Goal: Book appointment/travel/reservation

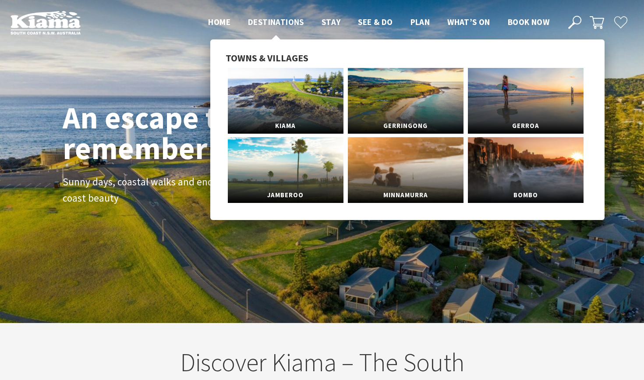
click at [285, 24] on span "Destinations" at bounding box center [276, 22] width 56 height 11
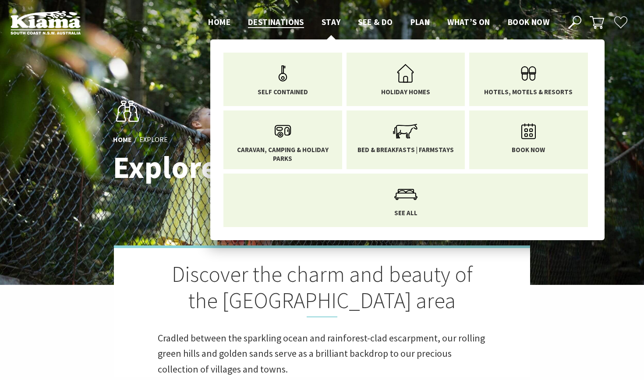
click at [331, 22] on span "Stay" at bounding box center [331, 22] width 19 height 11
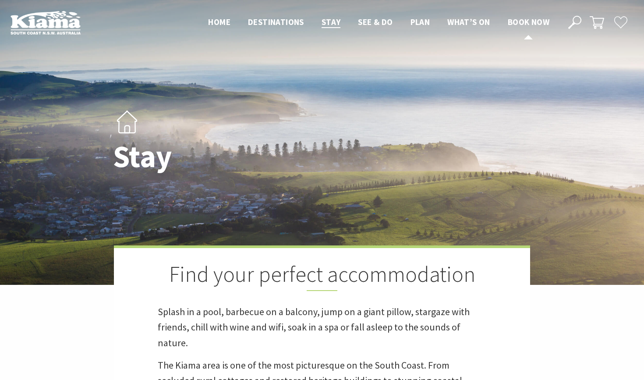
click at [516, 21] on span "Book now" at bounding box center [529, 22] width 42 height 11
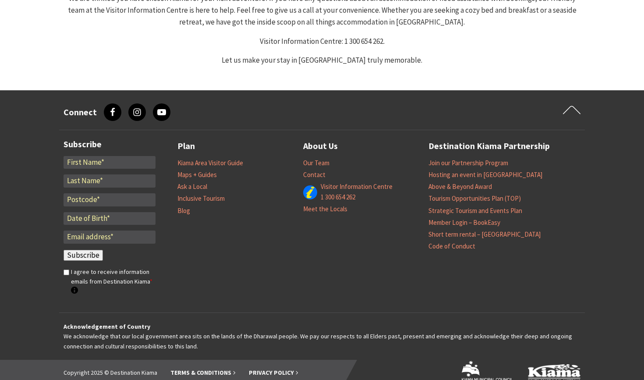
select select "3"
select select "2"
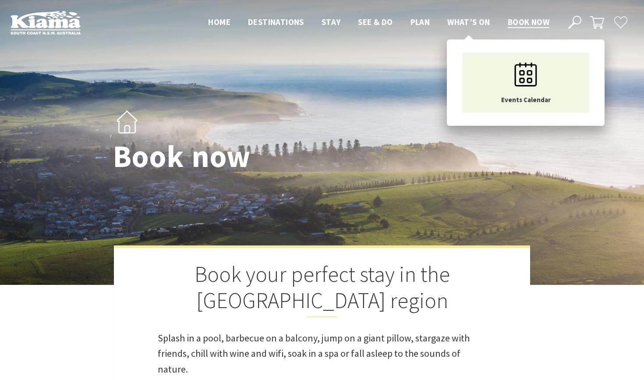
click at [461, 20] on span "What’s On" at bounding box center [468, 22] width 43 height 11
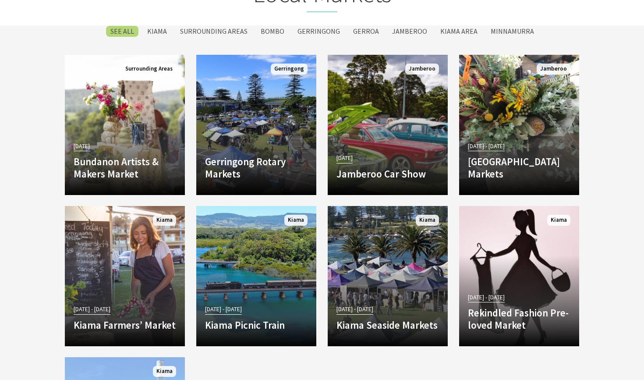
scroll to position [1467, 0]
